Goal: Task Accomplishment & Management: Use online tool/utility

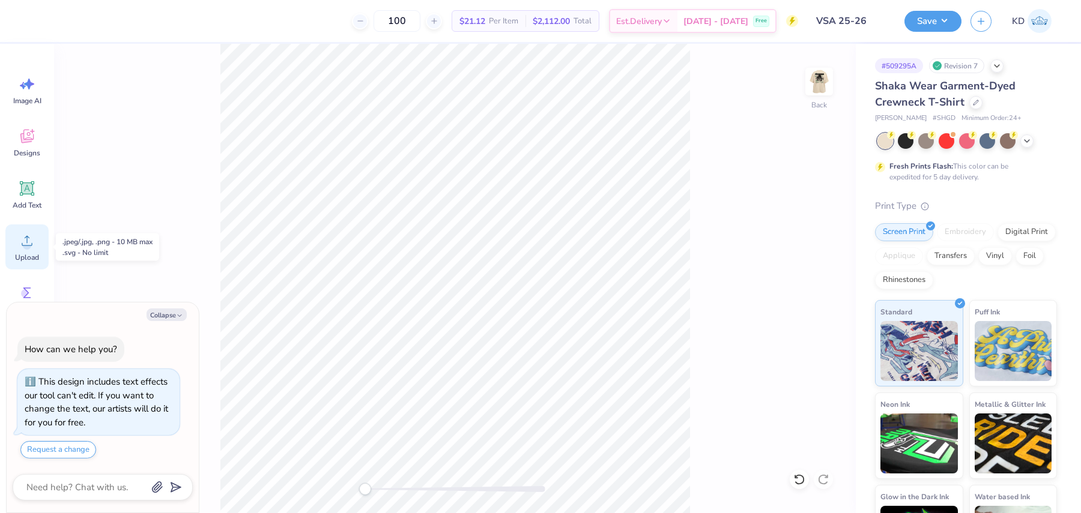
click at [29, 239] on icon at bounding box center [27, 241] width 18 height 18
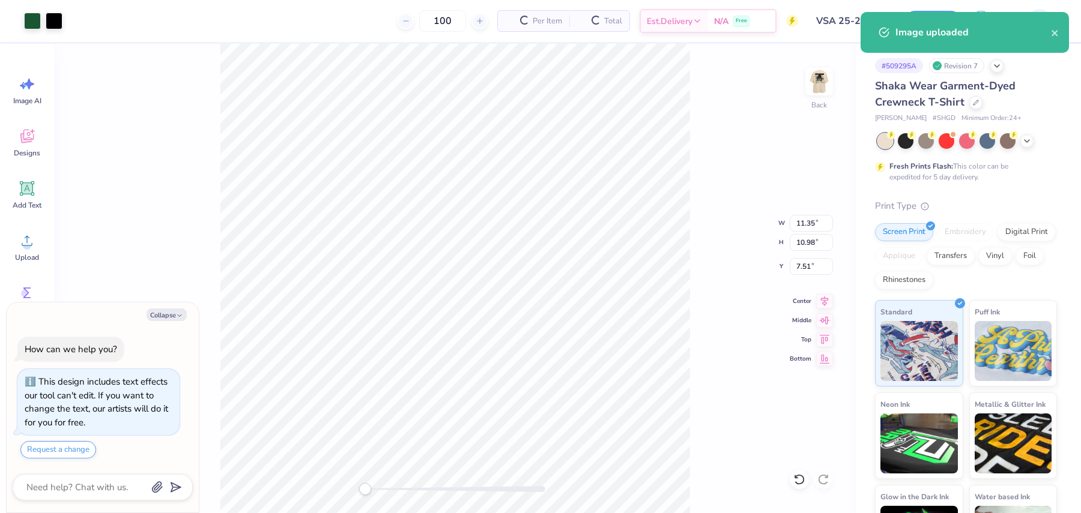
type textarea "x"
click at [803, 222] on input "11.35" at bounding box center [810, 223] width 43 height 17
type input "3"
type textarea "x"
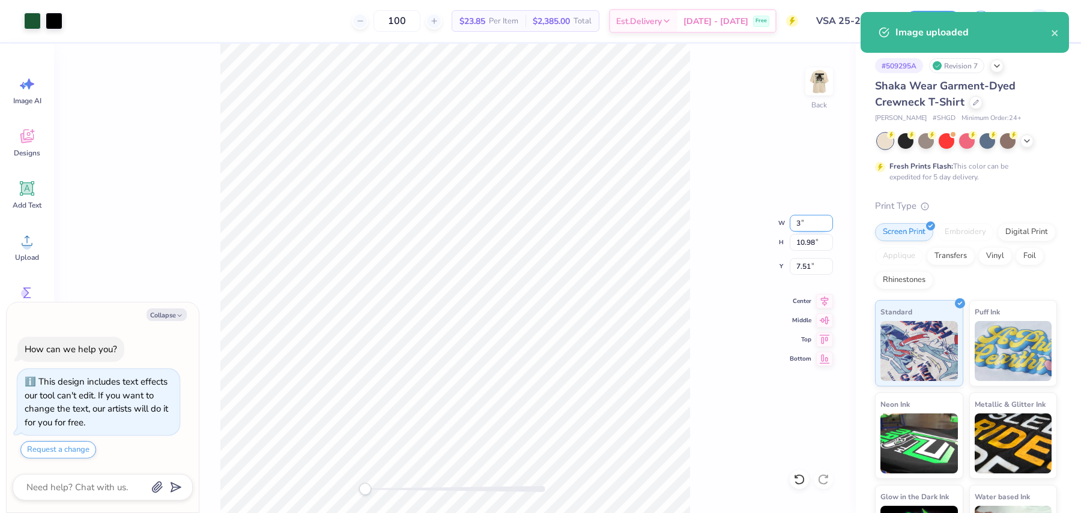
type input "3.00"
type input "2.90"
type input "11.55"
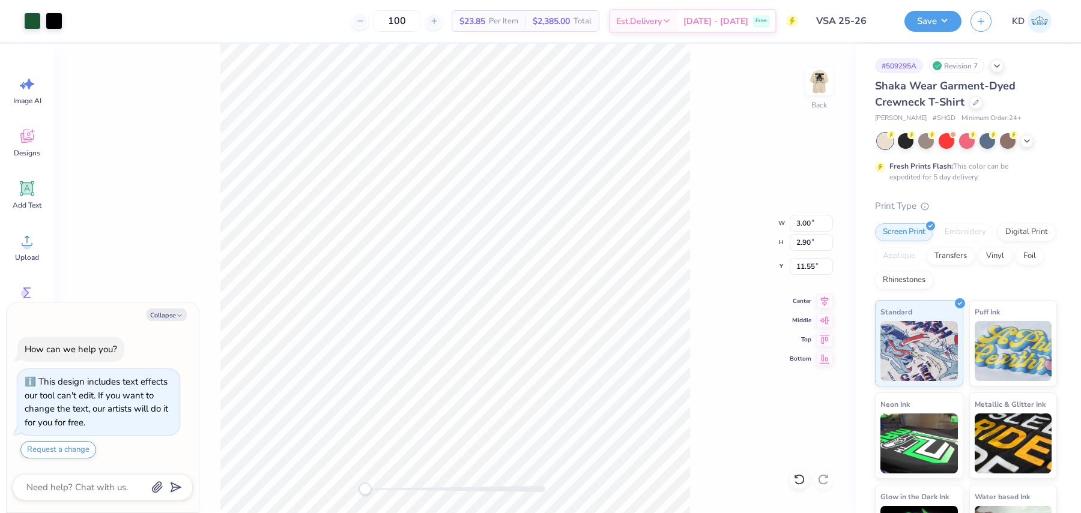
type textarea "x"
click at [805, 269] on input "11.55" at bounding box center [810, 266] width 43 height 17
type input "3"
click at [818, 94] on img at bounding box center [819, 82] width 48 height 48
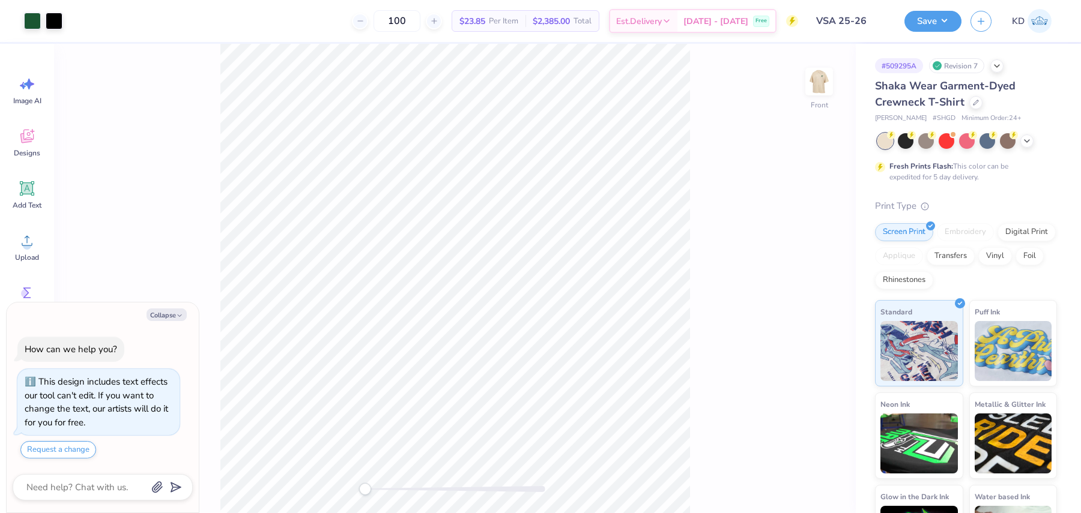
click at [259, 38] on div "Art colors 100 $23.85 Per Item $2,385.00 Total Est. Delivery [DATE] - [DATE] Fr…" at bounding box center [540, 256] width 1081 height 513
click at [37, 240] on div "Upload" at bounding box center [26, 247] width 43 height 45
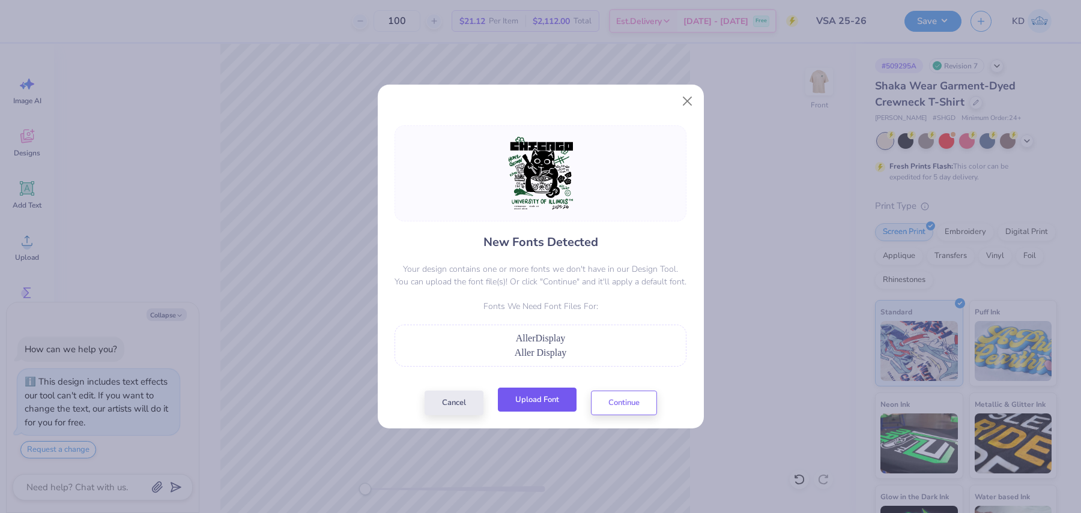
click at [524, 400] on button "Upload Font" at bounding box center [537, 400] width 79 height 25
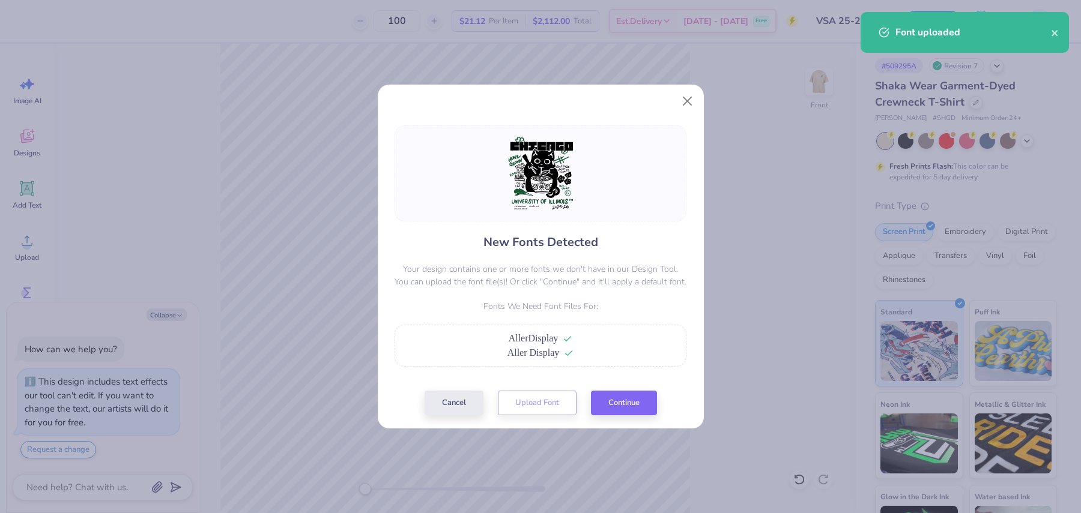
click at [656, 413] on div "New Fonts Detected Your design contains one or more fonts we don't have in our …" at bounding box center [540, 270] width 299 height 290
click at [623, 403] on button "Continue" at bounding box center [624, 400] width 66 height 25
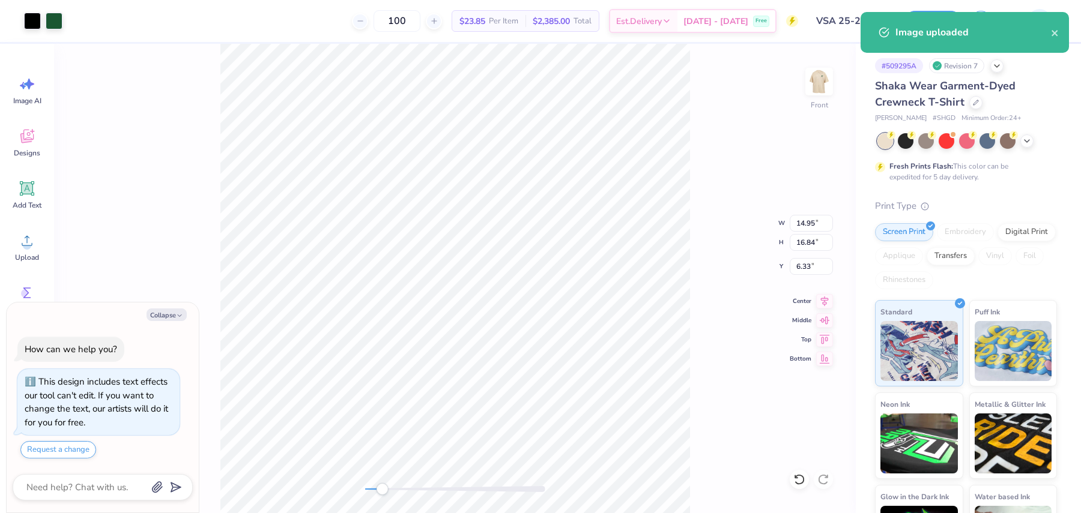
drag, startPoint x: 364, startPoint y: 490, endPoint x: 390, endPoint y: 489, distance: 25.2
click at [388, 489] on div "Accessibility label" at bounding box center [382, 489] width 12 height 12
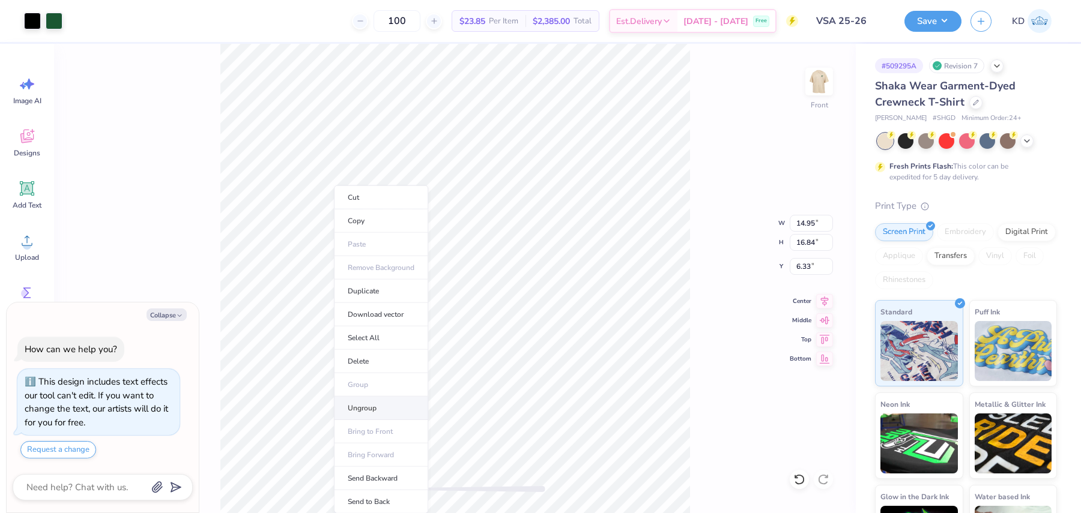
click at [379, 399] on li "Ungroup" at bounding box center [381, 408] width 94 height 23
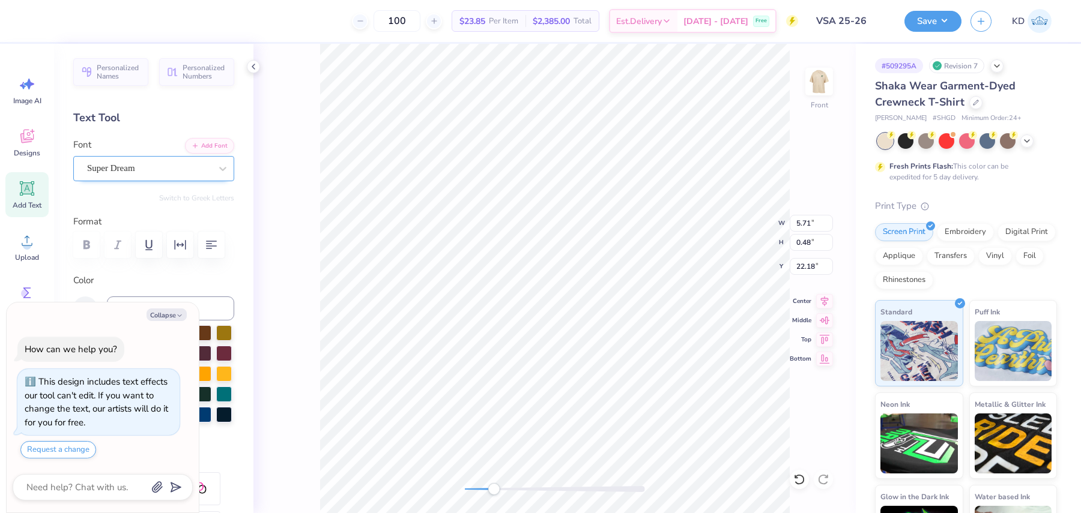
click at [159, 164] on div "Super Dream" at bounding box center [149, 168] width 126 height 19
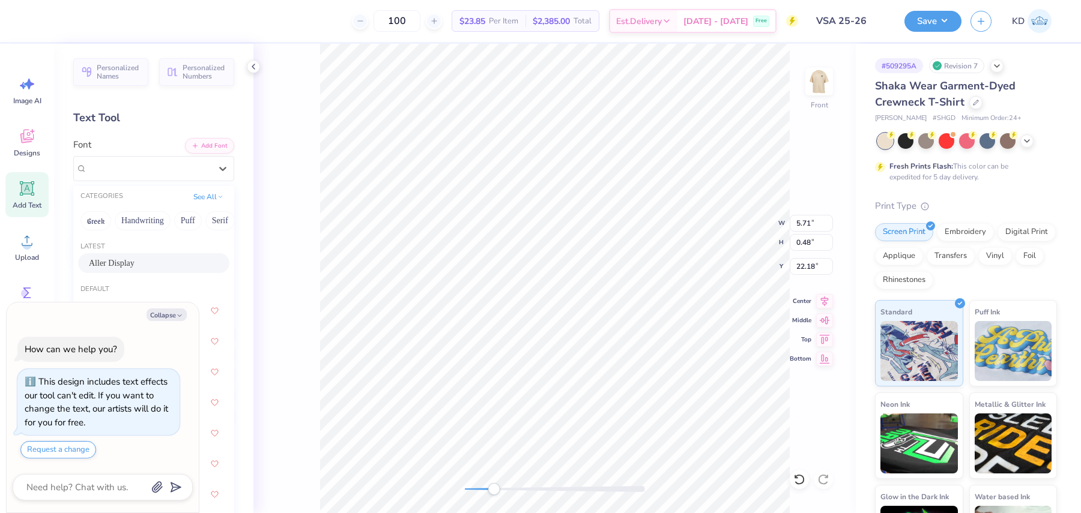
click at [154, 264] on div "Aller Display" at bounding box center [154, 263] width 130 height 13
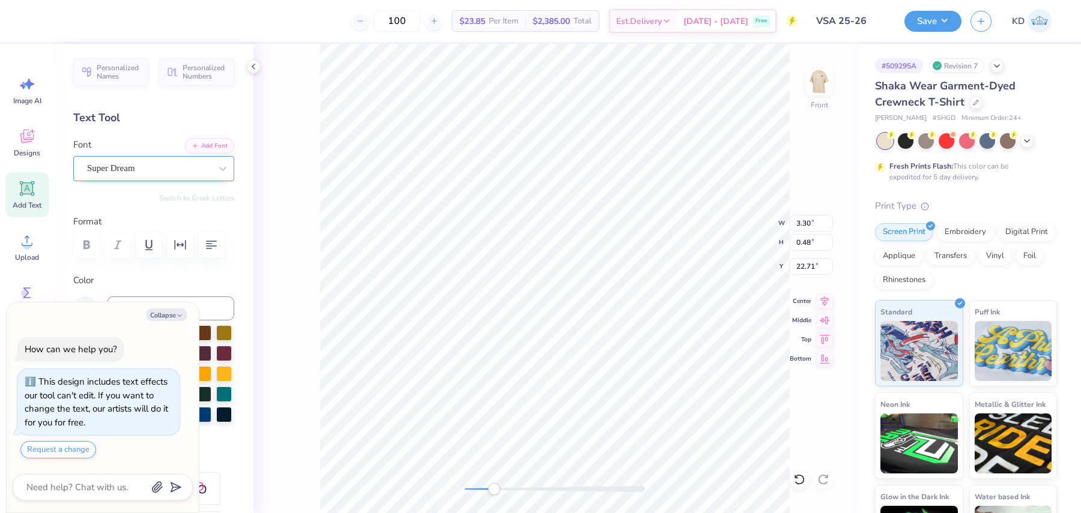
click at [152, 166] on div "Super Dream" at bounding box center [149, 168] width 126 height 19
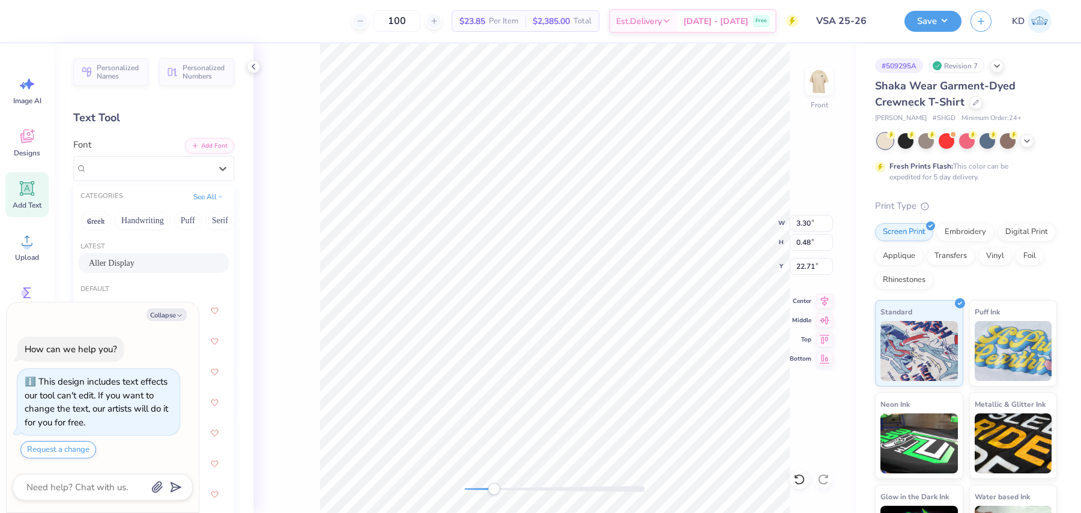
click at [145, 262] on div "Aller Display" at bounding box center [154, 263] width 130 height 13
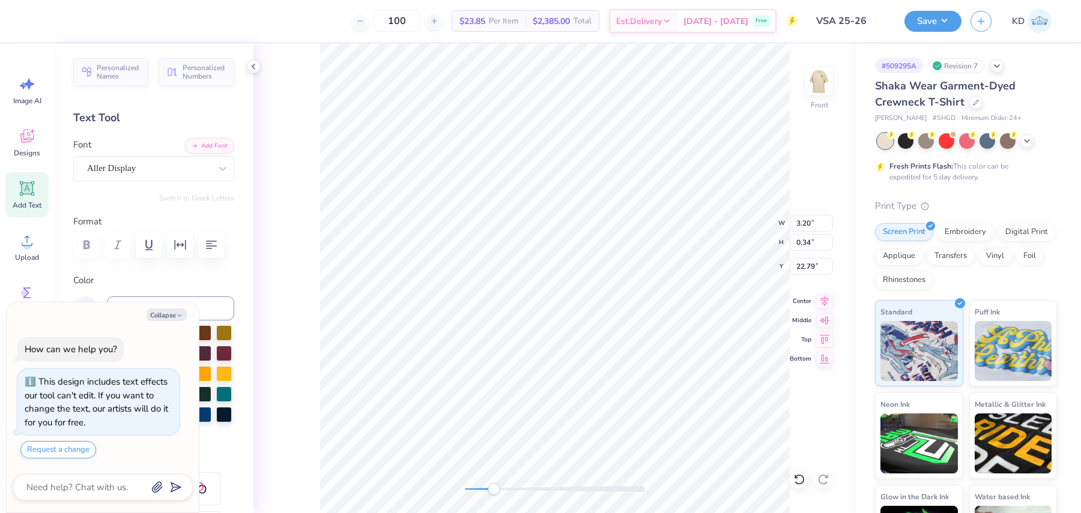
type textarea "x"
type input "5.76"
type input "0.87"
type input "22.26"
type textarea "x"
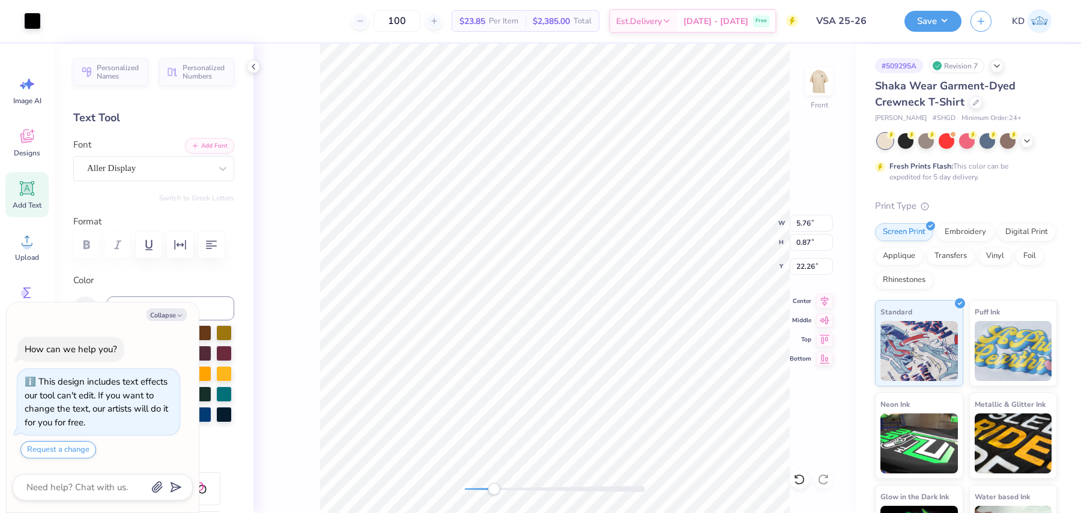
type input "22.28"
type textarea "x"
type input "6.42"
type input "0.97"
click at [452, 488] on div "Front" at bounding box center [554, 278] width 602 height 469
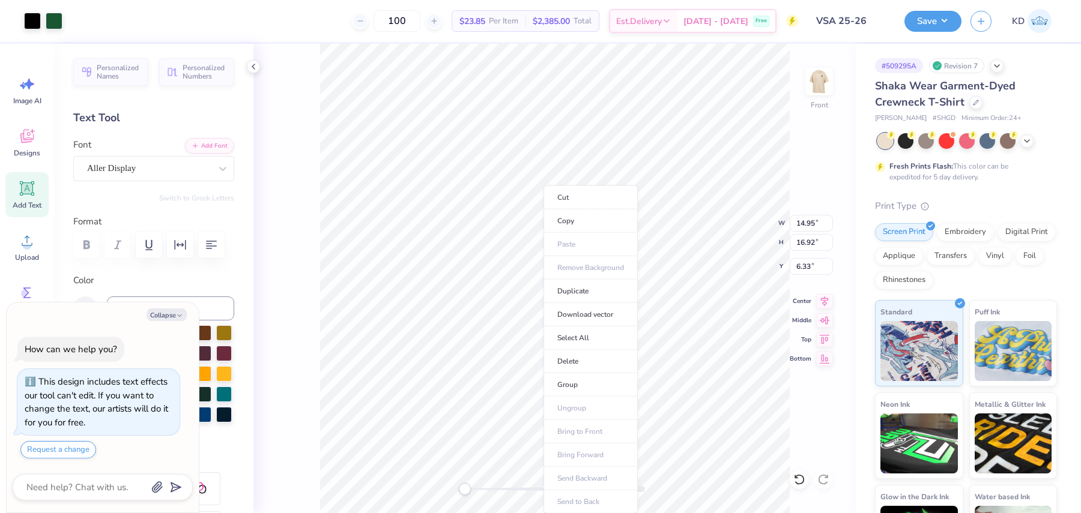
drag, startPoint x: 490, startPoint y: 489, endPoint x: 791, endPoint y: 318, distance: 346.9
click at [594, 379] on li "Group" at bounding box center [590, 384] width 94 height 23
click at [804, 227] on input "14.95" at bounding box center [810, 223] width 43 height 17
click at [546, 386] on li "Group" at bounding box center [560, 384] width 94 height 23
type textarea "x"
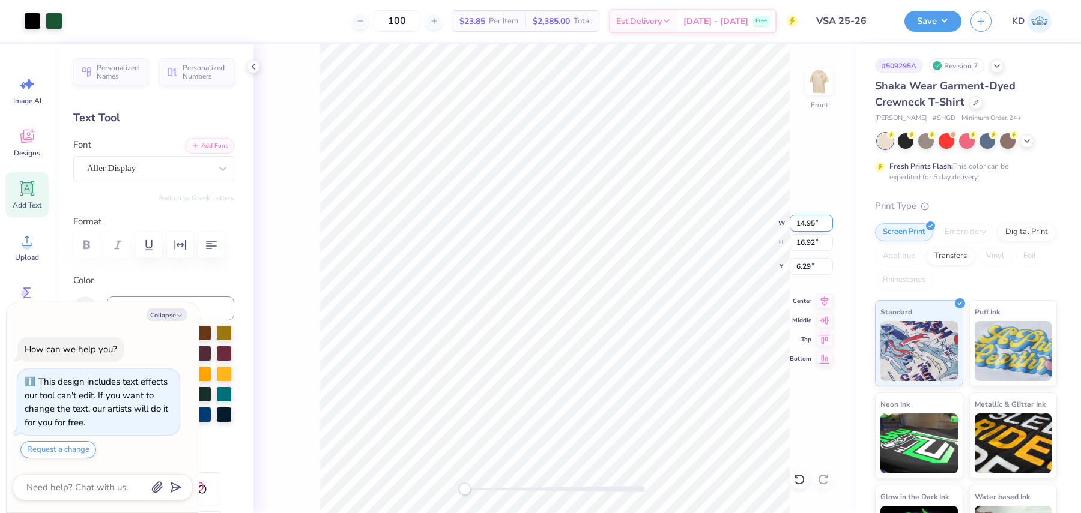
click at [796, 219] on input "14.95" at bounding box center [810, 223] width 43 height 17
type input "12.5"
type textarea "x"
type input "12.50"
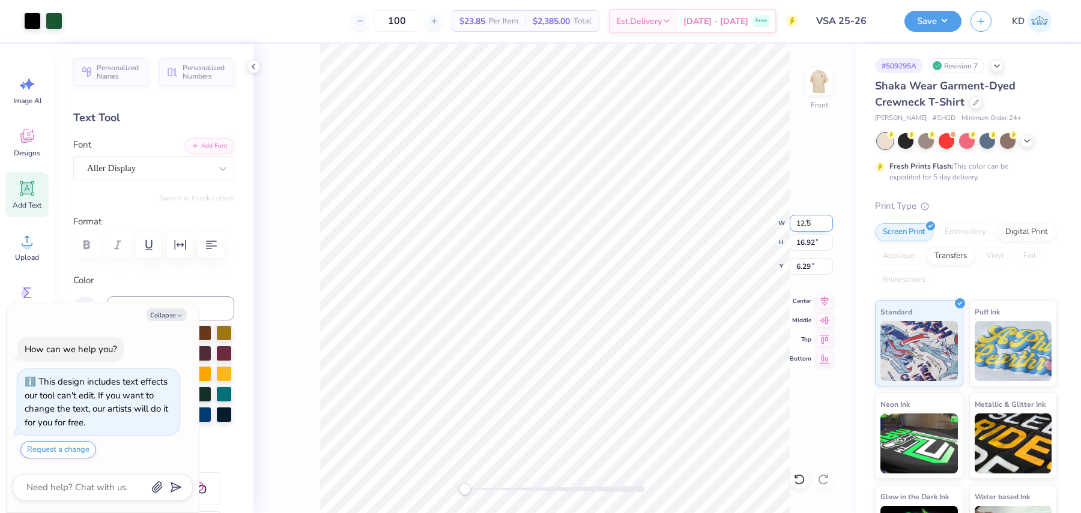
type input "14.14"
type input "7.68"
type textarea "x"
click at [803, 267] on input "7.68" at bounding box center [810, 266] width 43 height 17
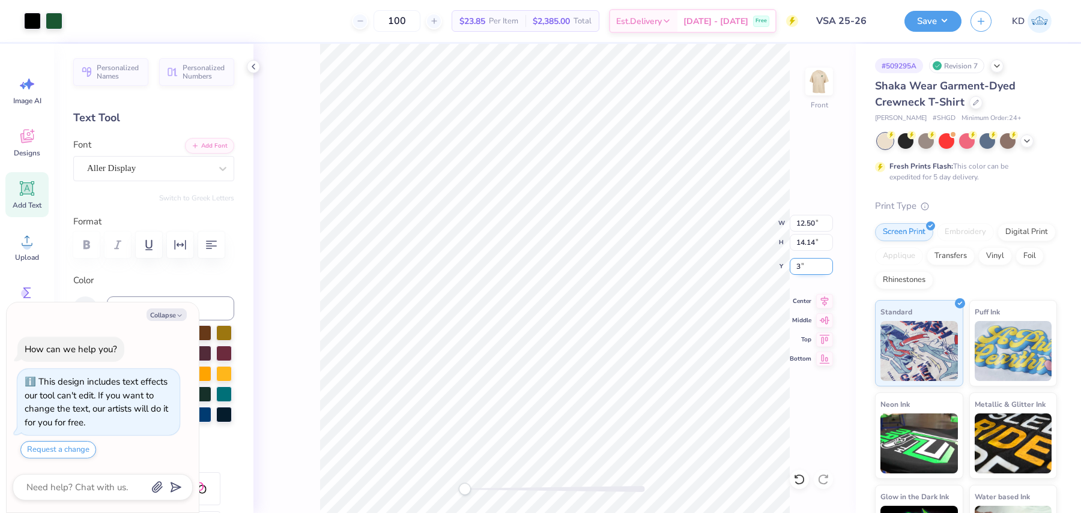
type input "3"
drag, startPoint x: 463, startPoint y: 489, endPoint x: 512, endPoint y: 483, distance: 49.5
click at [511, 487] on div "Accessibility label" at bounding box center [509, 489] width 12 height 12
drag, startPoint x: 513, startPoint y: 490, endPoint x: 494, endPoint y: 490, distance: 18.6
click at [498, 490] on div "Accessibility label" at bounding box center [502, 489] width 12 height 12
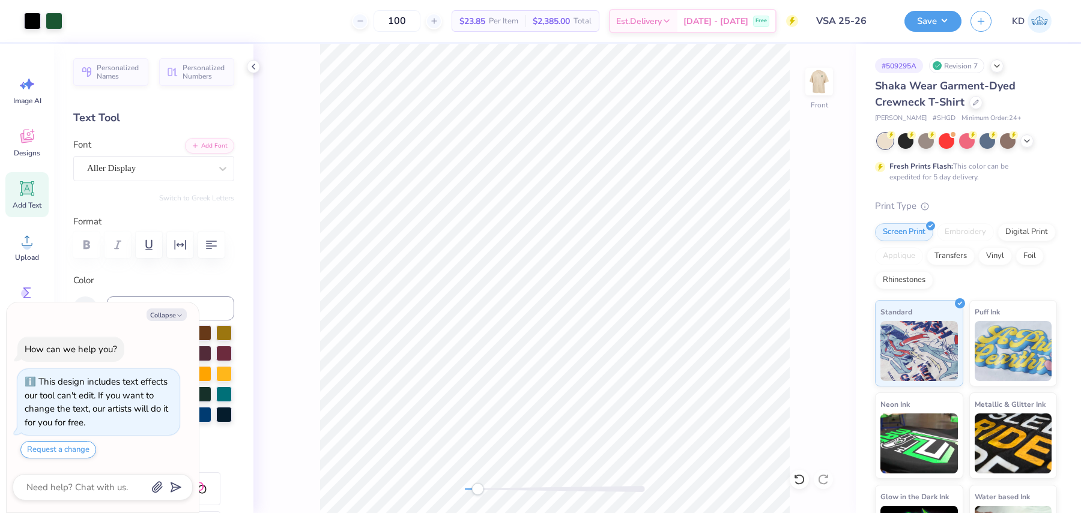
drag, startPoint x: 497, startPoint y: 490, endPoint x: 474, endPoint y: 490, distance: 23.4
click at [474, 490] on div "Accessibility label" at bounding box center [477, 489] width 12 height 12
click at [944, 26] on button "Save" at bounding box center [932, 19] width 57 height 21
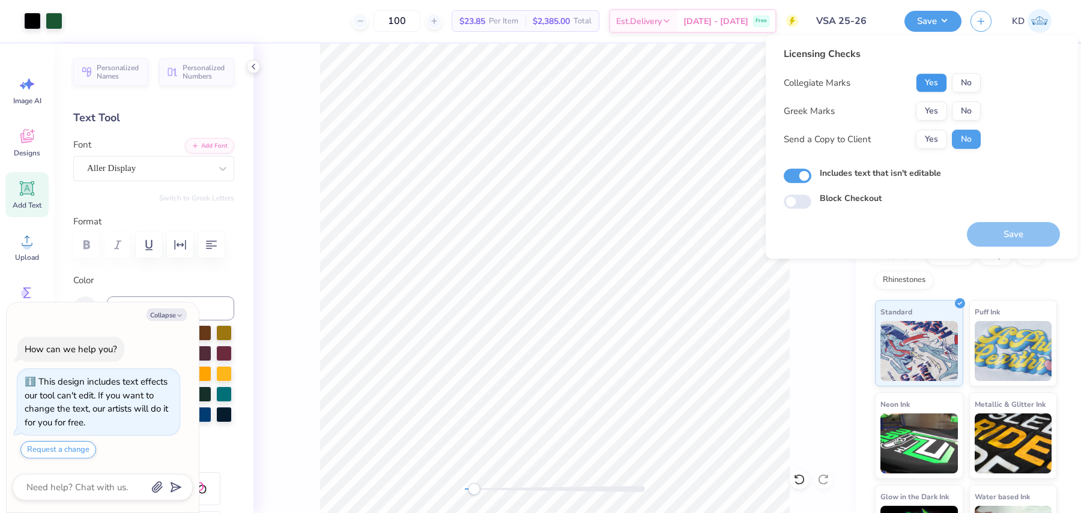
click at [928, 83] on button "Yes" at bounding box center [931, 82] width 31 height 19
click at [974, 107] on button "No" at bounding box center [966, 110] width 29 height 19
click at [981, 226] on button "Save" at bounding box center [1013, 234] width 93 height 25
type textarea "x"
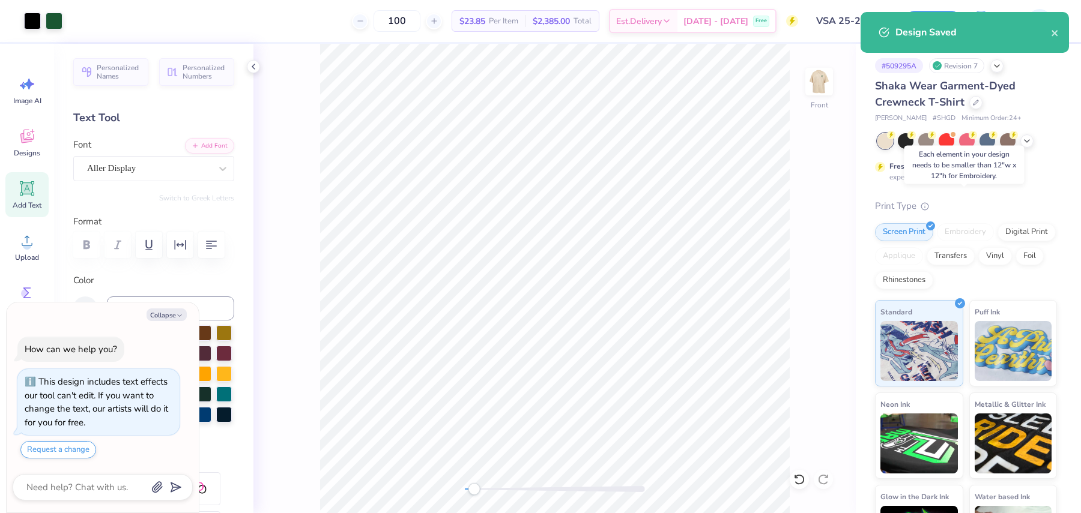
scroll to position [58, 0]
